Goal: Information Seeking & Learning: Learn about a topic

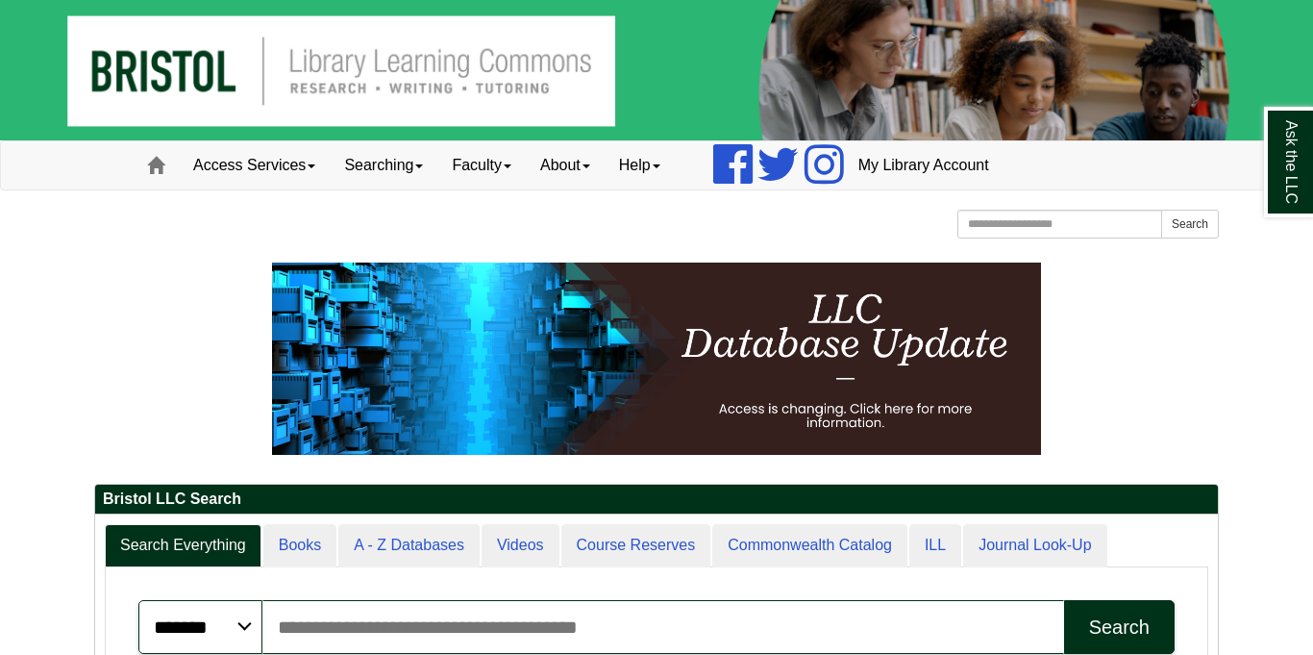
click at [203, 288] on p at bounding box center [656, 358] width 1125 height 192
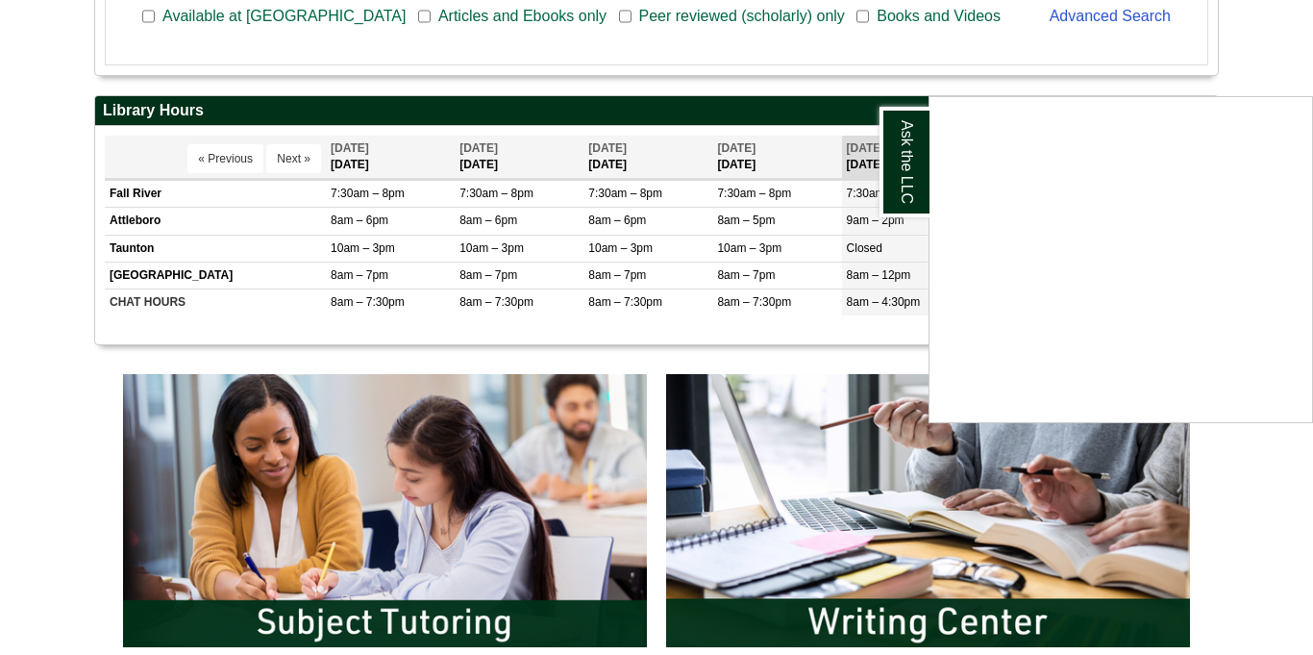
scroll to position [692, 0]
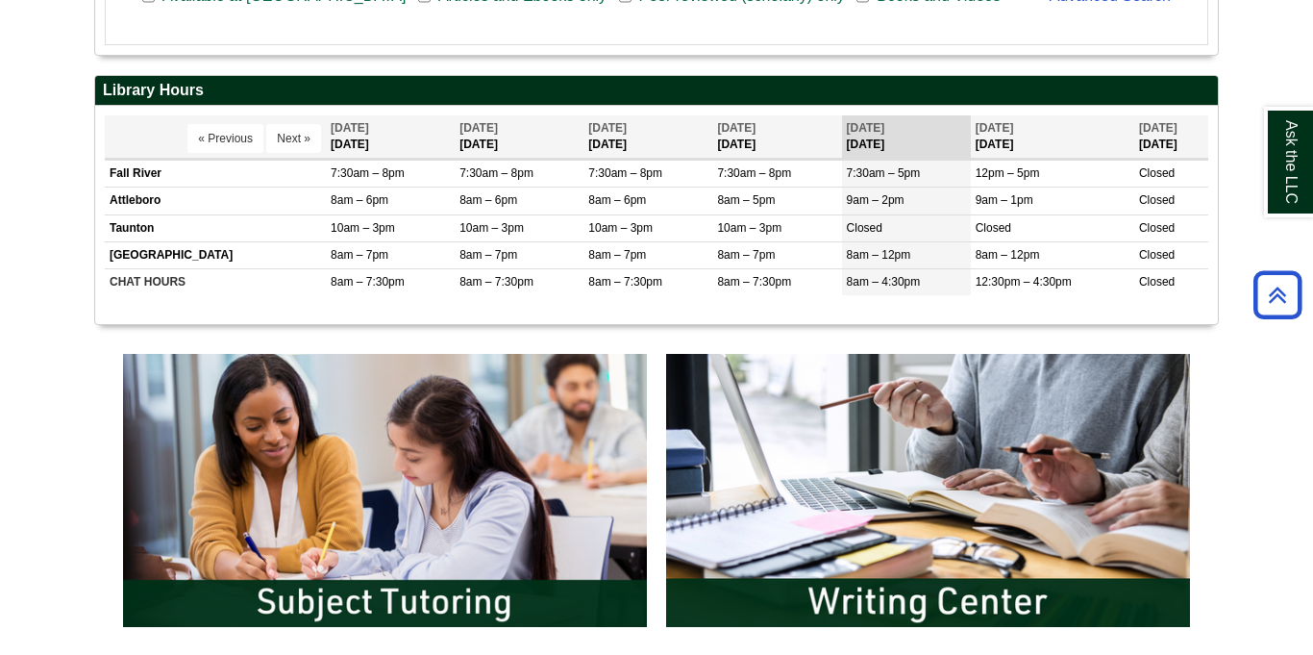
click at [1230, 207] on div "Bristol LLC Search Search Everything Books A - Z Databases Videos Course Reserv…" at bounding box center [657, 117] width 1154 height 1094
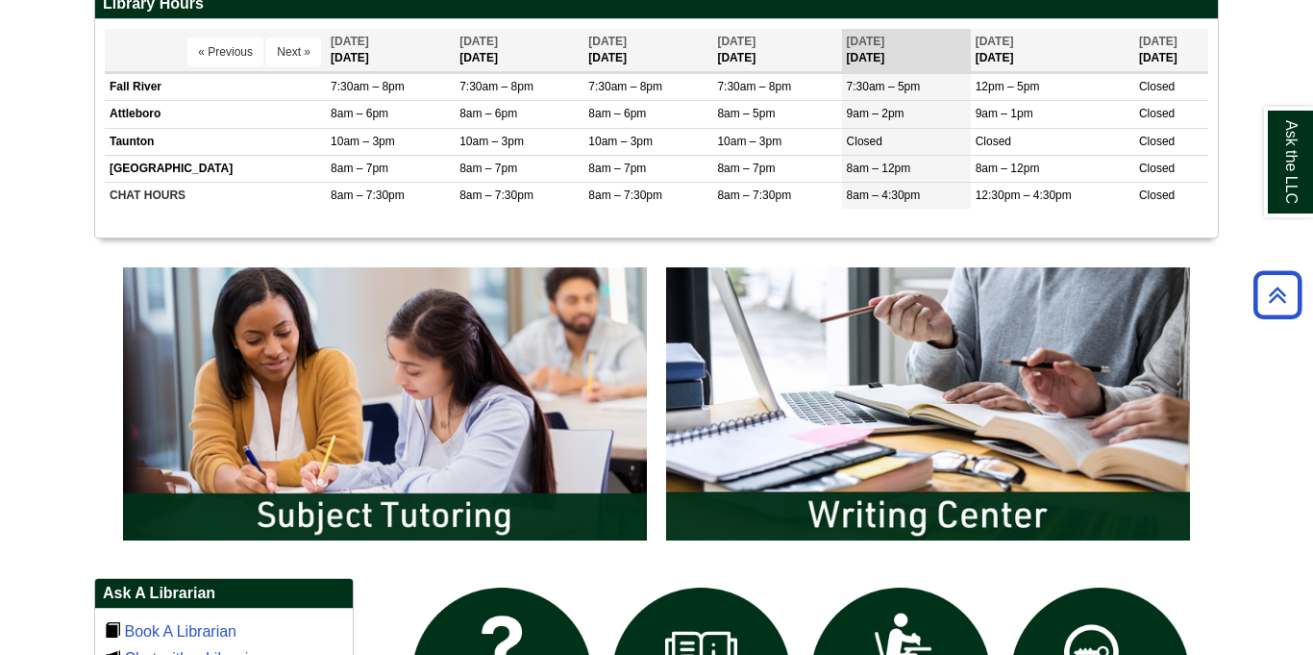
scroll to position [923, 0]
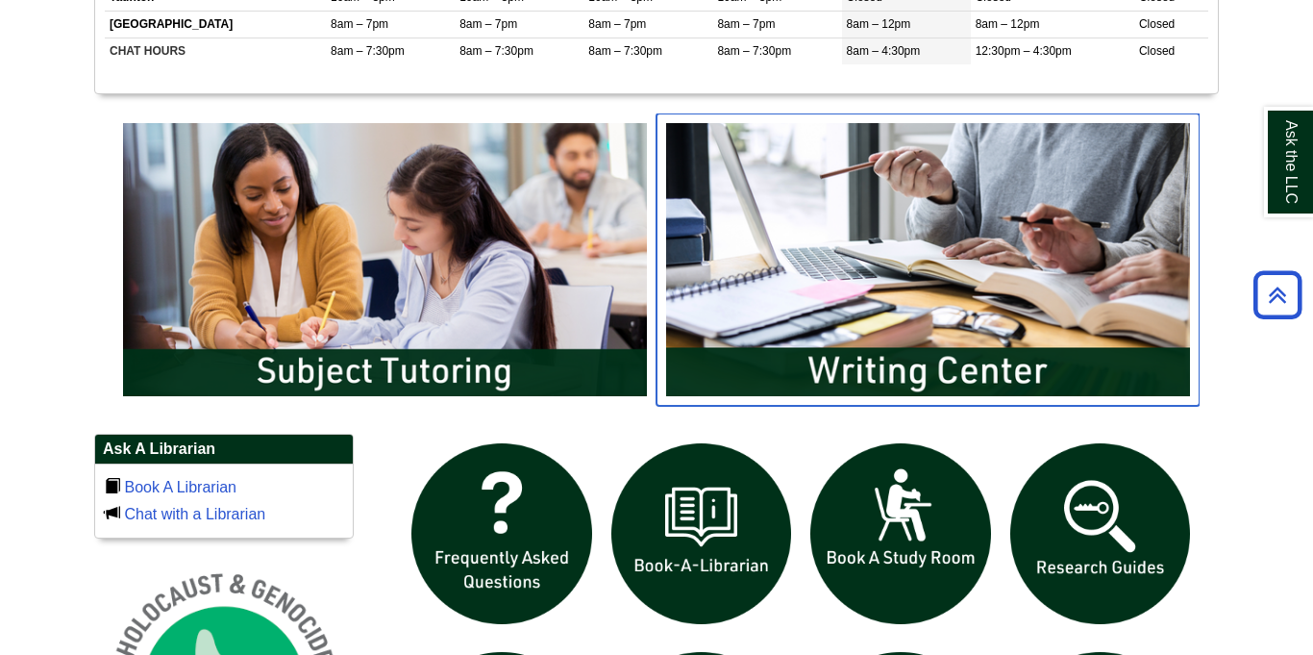
click at [1086, 256] on img "slideshow" at bounding box center [928, 259] width 543 height 292
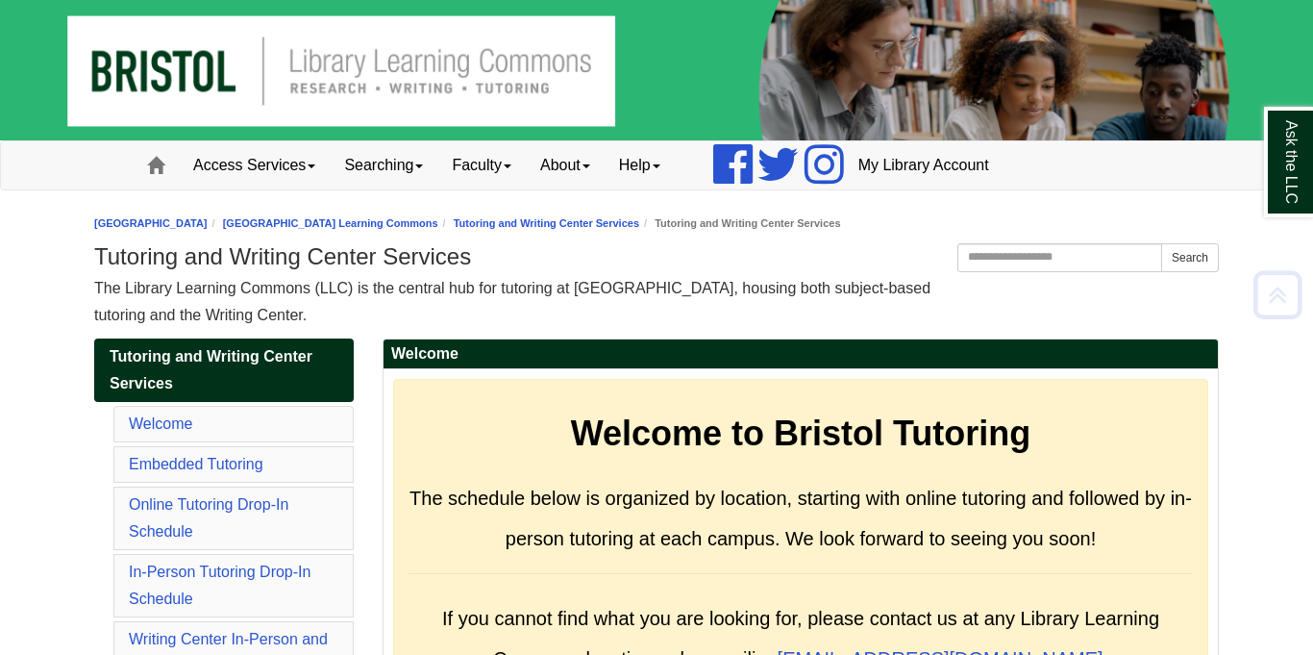
scroll to position [10233, 0]
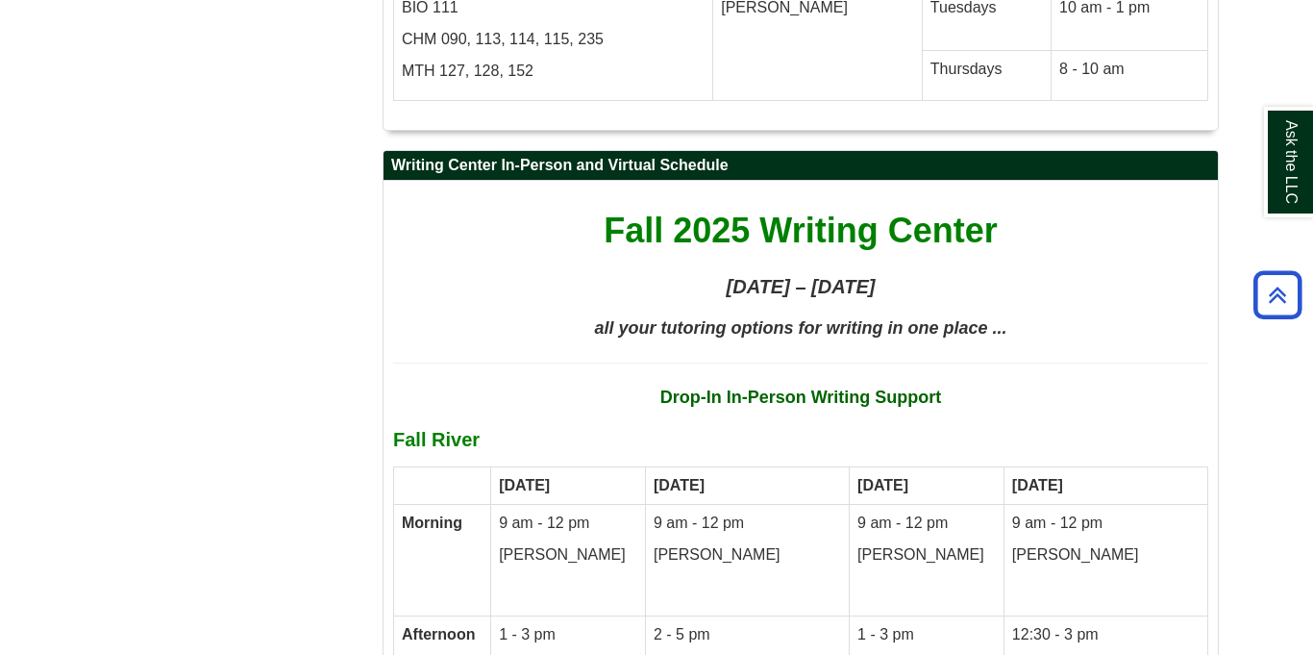
scroll to position [10168, 0]
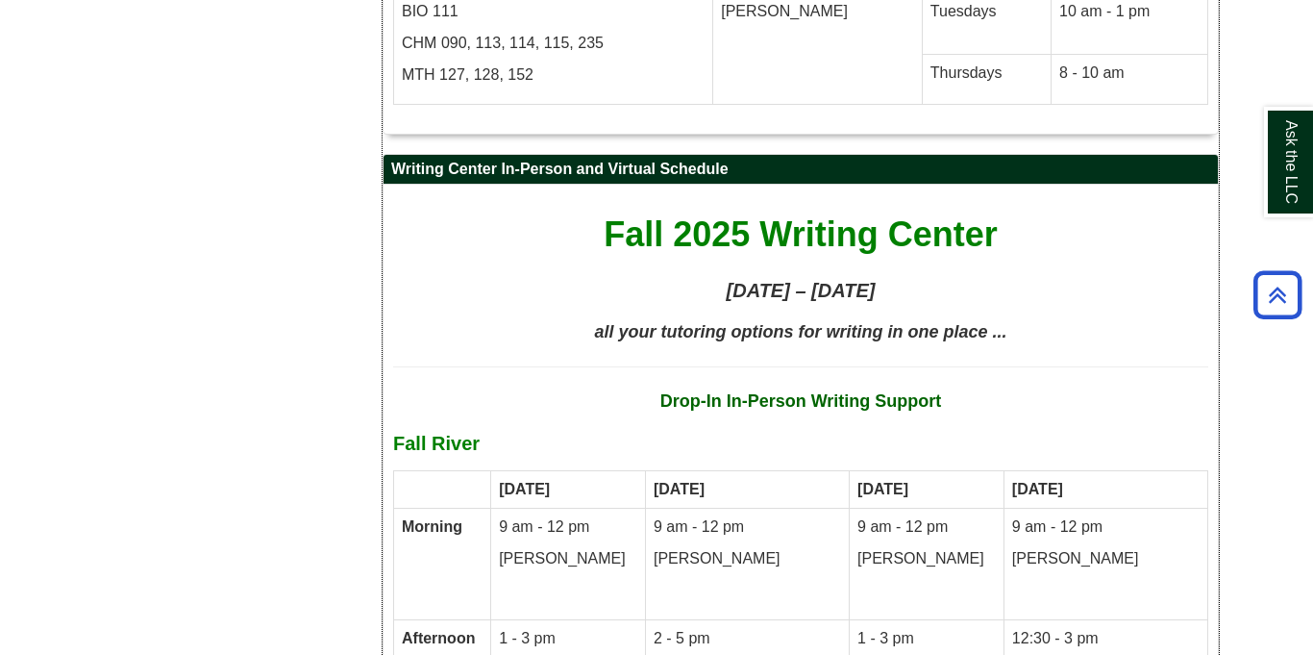
click at [962, 155] on h2 "Writing Center In-Person and Virtual Schedule" at bounding box center [801, 170] width 834 height 30
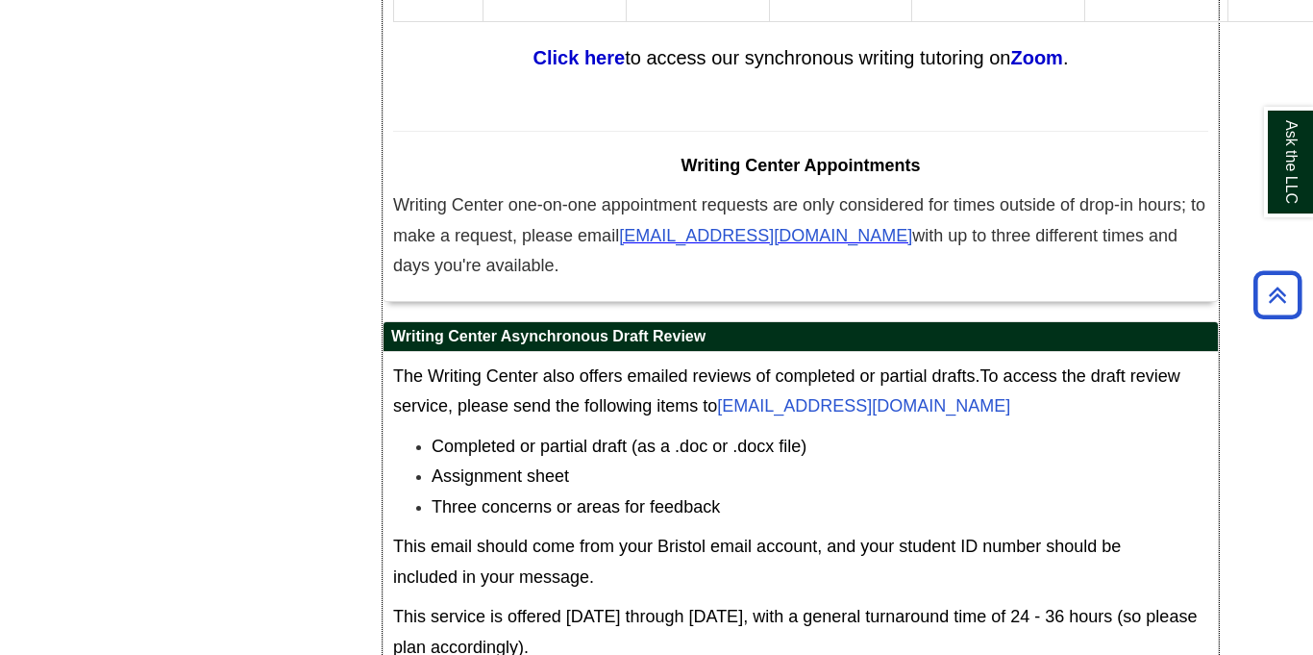
scroll to position [12206, 0]
